Goal: Find specific page/section: Find specific page/section

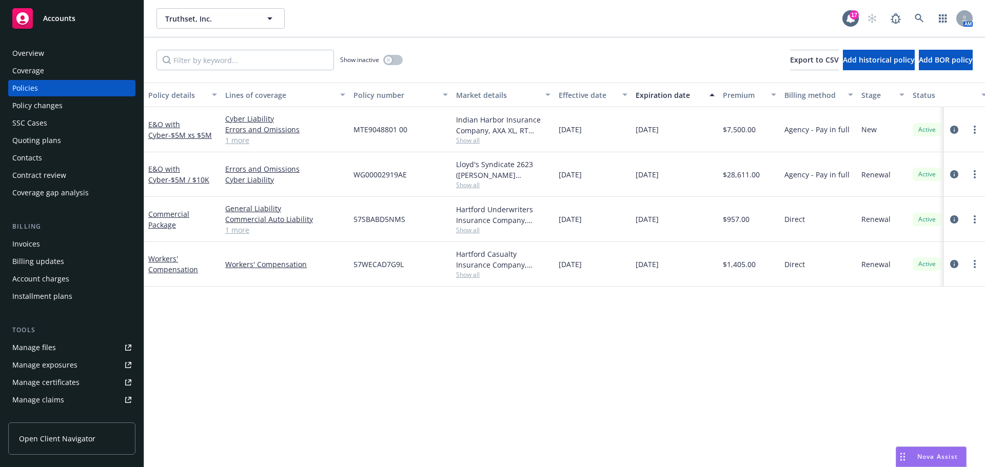
click at [62, 48] on div "Overview" at bounding box center [71, 53] width 119 height 16
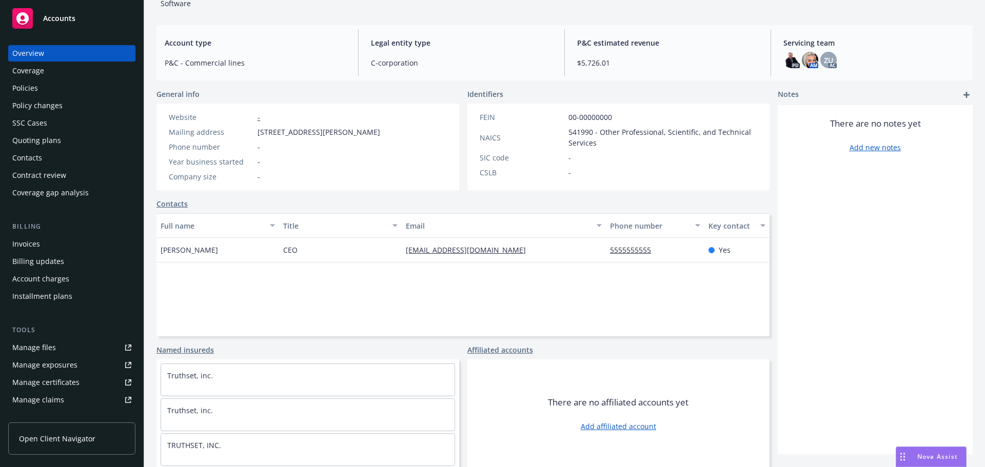
scroll to position [84, 0]
click at [22, 80] on div "Overview Coverage Policies Policy changes SSC Cases Quoting plans Contacts Cont…" at bounding box center [71, 123] width 127 height 156
click at [23, 82] on div "Policies" at bounding box center [25, 88] width 26 height 16
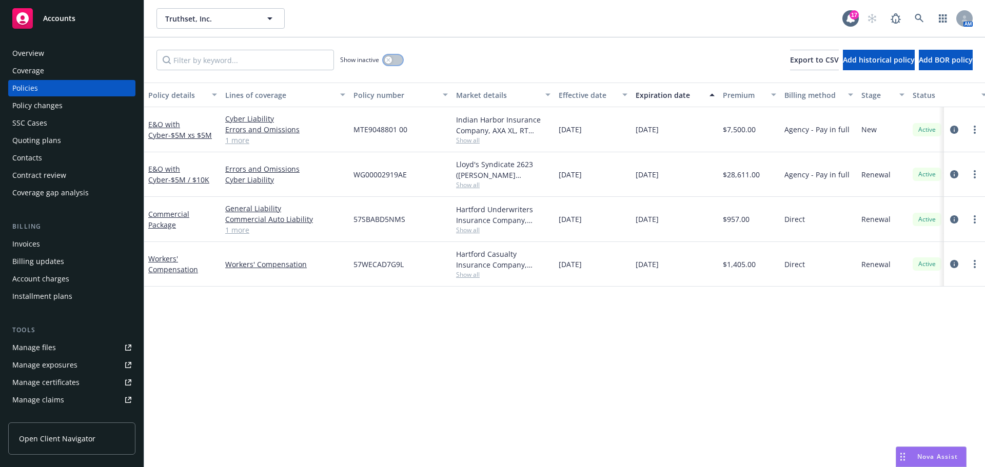
click at [393, 61] on button "button" at bounding box center [392, 60] width 19 height 10
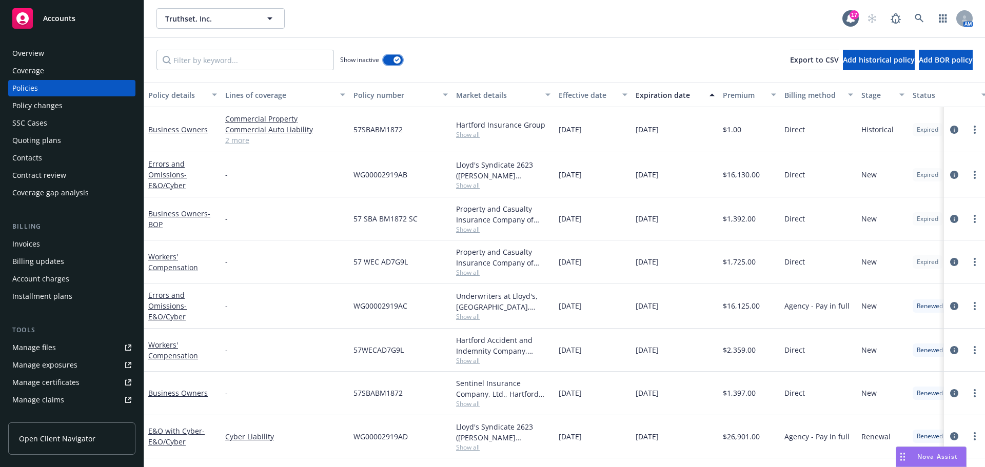
click at [393, 61] on button "button" at bounding box center [392, 60] width 19 height 10
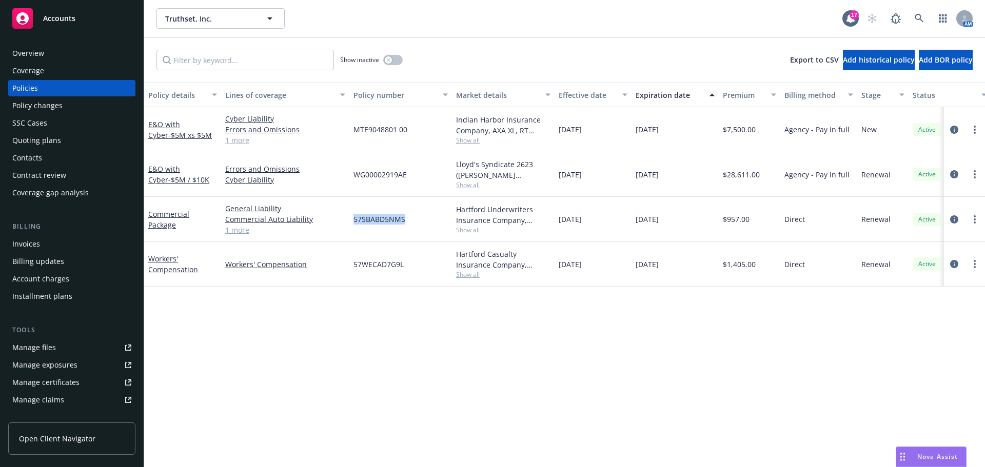
drag, startPoint x: 360, startPoint y: 219, endPoint x: 414, endPoint y: 218, distance: 53.4
click at [414, 218] on div "57SBABD5NMS" at bounding box center [400, 219] width 103 height 45
click at [375, 230] on div "57SBABD5NMS" at bounding box center [400, 219] width 103 height 45
click at [923, 27] on link at bounding box center [919, 18] width 21 height 21
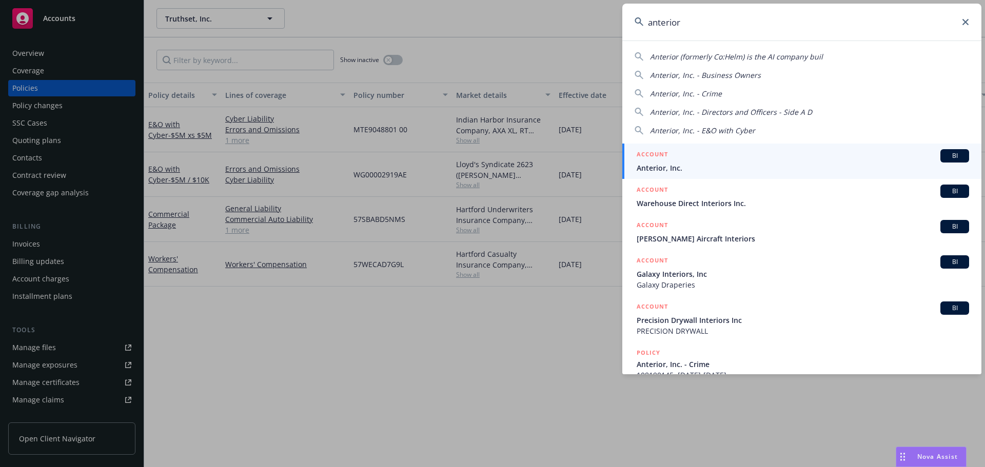
type input "anterior"
click at [764, 148] on link "ACCOUNT BI Anterior, Inc." at bounding box center [801, 161] width 359 height 35
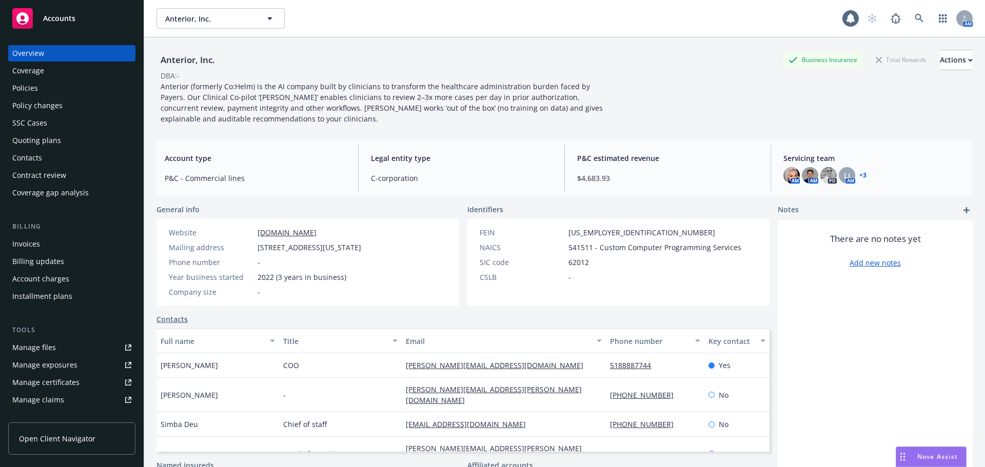
click at [29, 95] on div "Policies" at bounding box center [25, 88] width 26 height 16
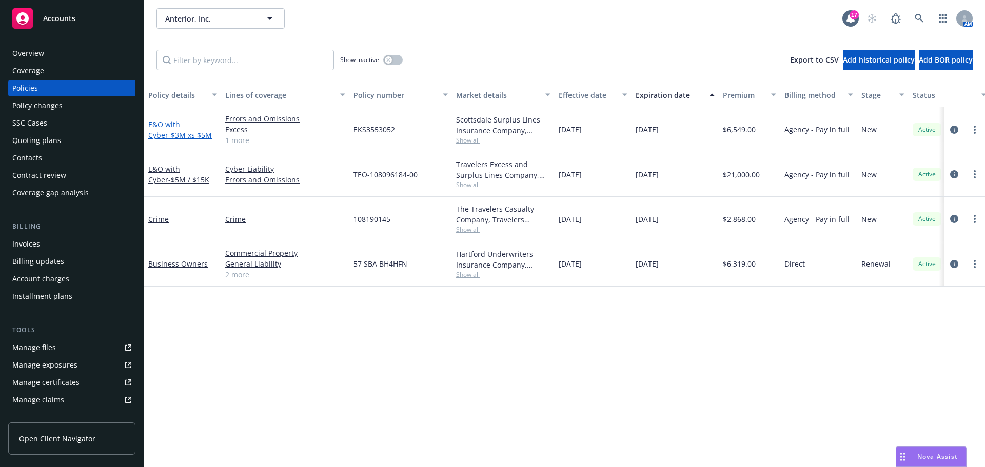
click at [172, 138] on span "- $3M xs $5M" at bounding box center [190, 135] width 44 height 10
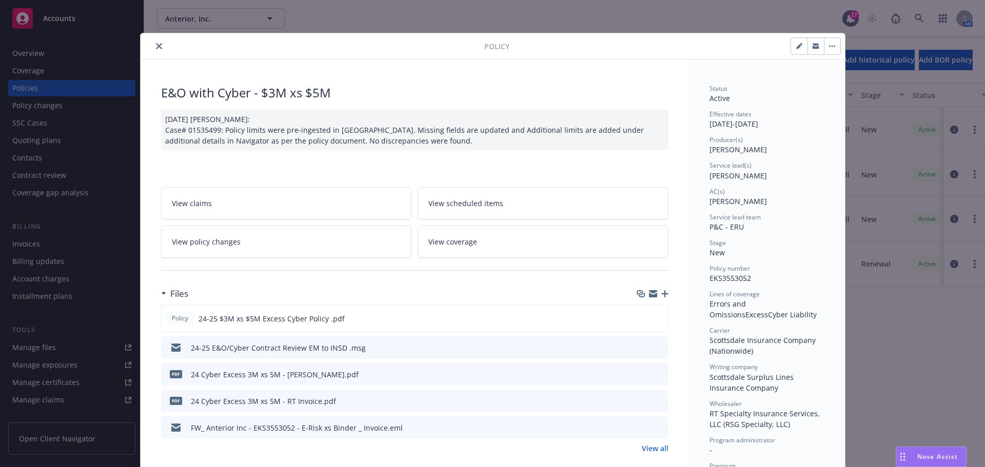
click at [160, 45] on button "close" at bounding box center [159, 46] width 12 height 12
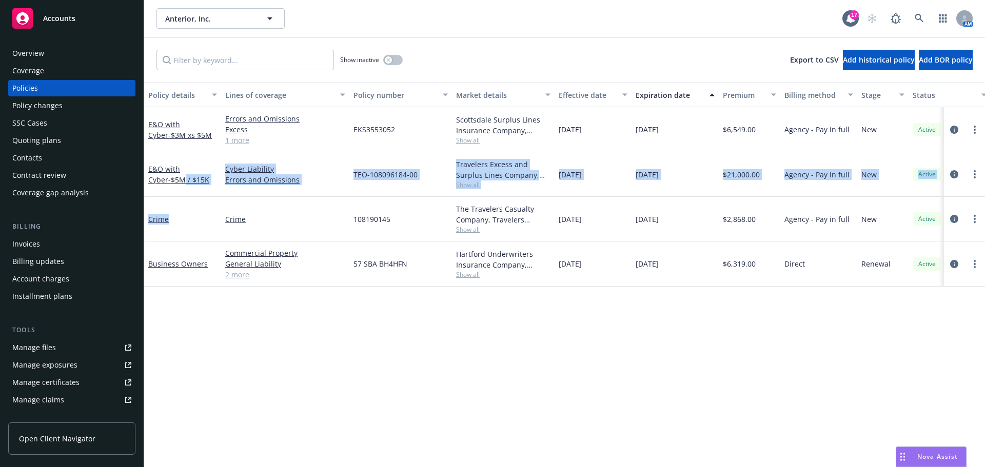
drag, startPoint x: 164, startPoint y: 178, endPoint x: 165, endPoint y: 146, distance: 31.9
click at [199, 196] on div "E&O with Cyber - $5M / $15K" at bounding box center [182, 174] width 77 height 45
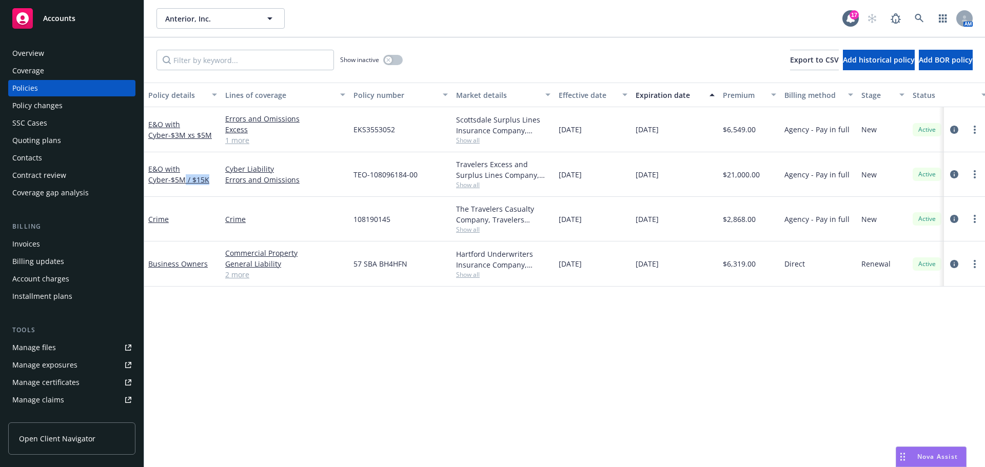
click at [165, 144] on div "E&O with Cyber - $3M xs $5M" at bounding box center [182, 129] width 77 height 45
click at [168, 140] on div "E&O with Cyber - $3M xs $5M" at bounding box center [182, 130] width 69 height 22
click at [170, 134] on span "- $3M xs $5M" at bounding box center [190, 135] width 44 height 10
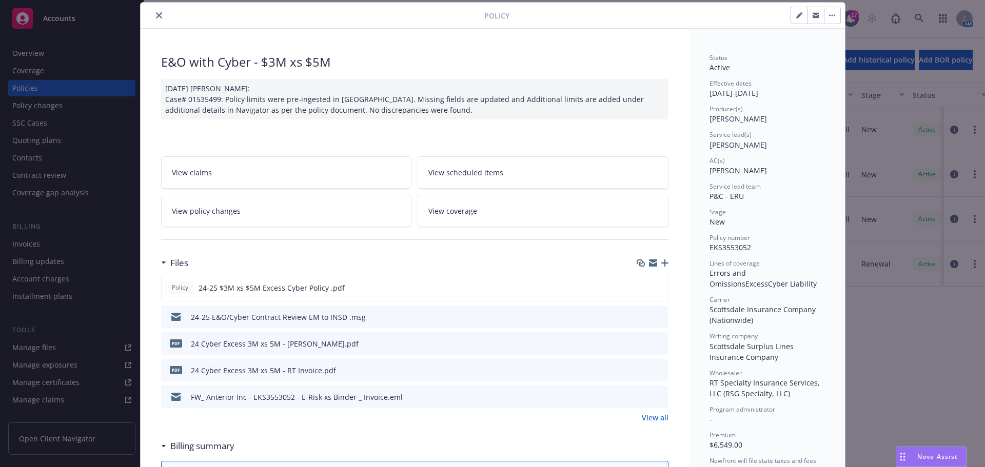
scroll to position [82, 0]
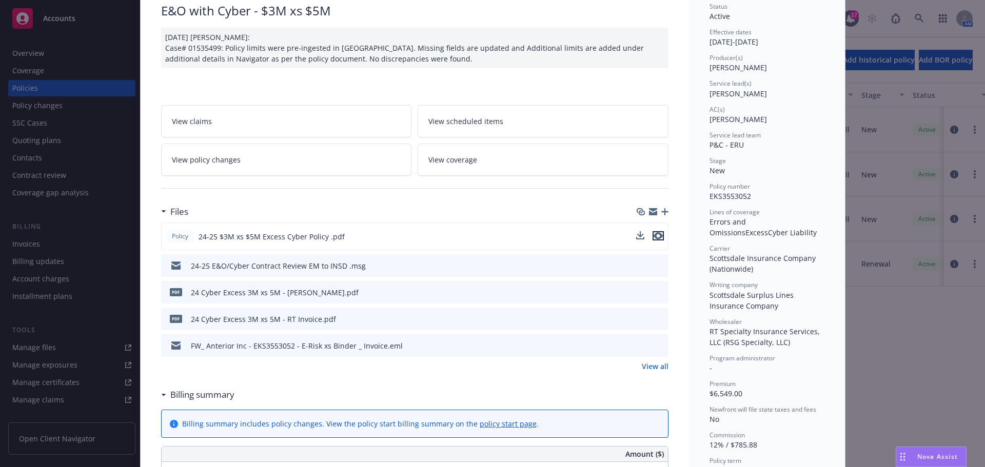
click at [654, 234] on icon "preview file" at bounding box center [658, 235] width 9 height 7
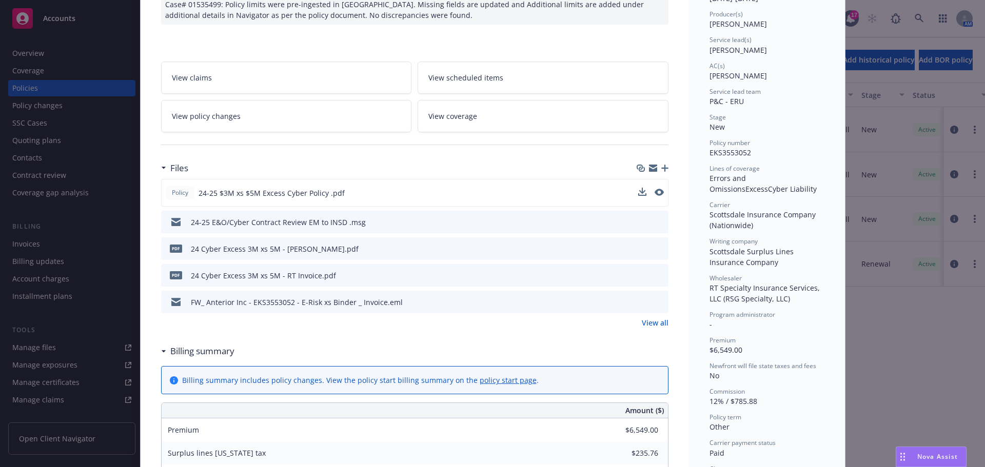
scroll to position [185, 0]
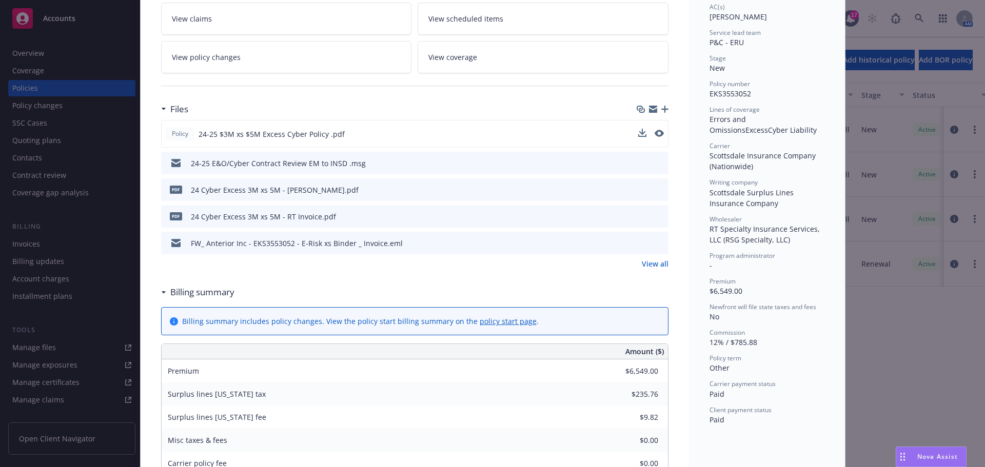
click at [647, 268] on link "View all" at bounding box center [655, 264] width 27 height 11
